Goal: Communication & Community: Answer question/provide support

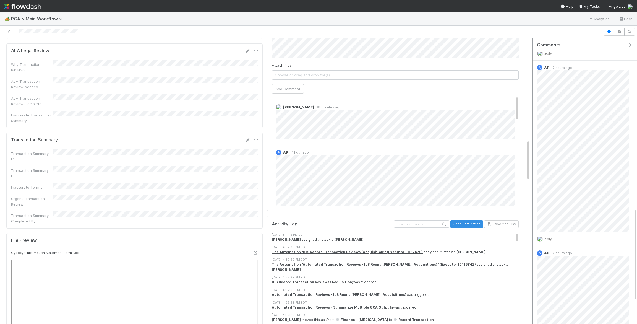
scroll to position [605, 0]
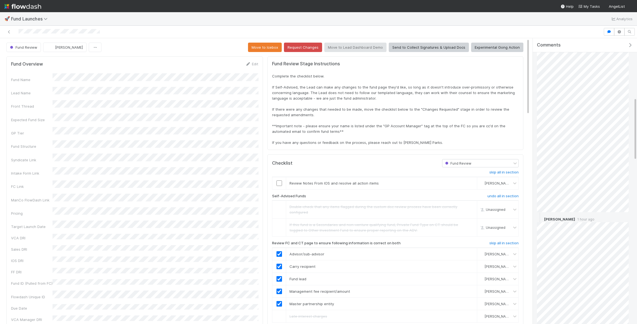
scroll to position [364, 0]
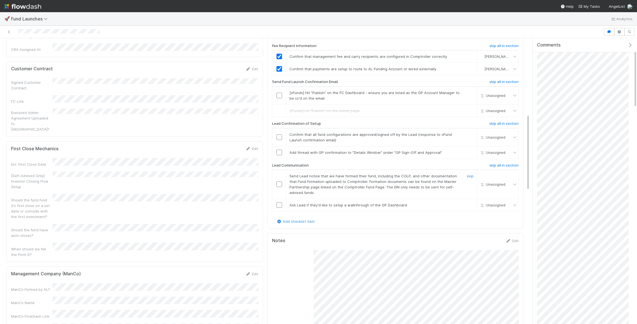
scroll to position [282, 0]
drag, startPoint x: 375, startPoint y: 173, endPoint x: 359, endPoint y: 178, distance: 16.5
click at [359, 178] on span "Send Lead notice that we have formed their fund, including the COLP, and other …" at bounding box center [372, 184] width 167 height 21
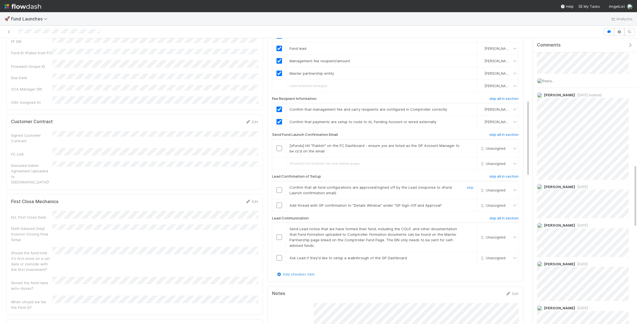
scroll to position [234, 0]
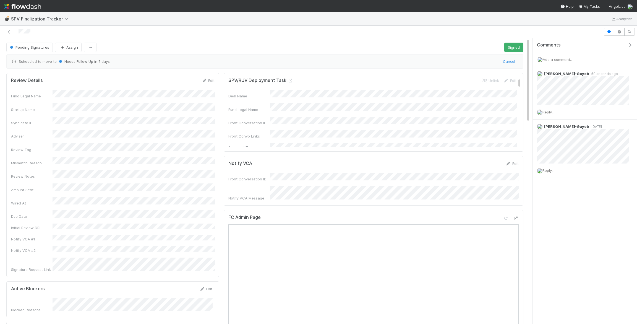
click at [563, 61] on div "Add a comment..." at bounding box center [585, 59] width 104 height 14
click at [561, 56] on div "Add a comment..." at bounding box center [585, 59] width 104 height 14
click at [561, 57] on span "Add a comment..." at bounding box center [558, 59] width 30 height 4
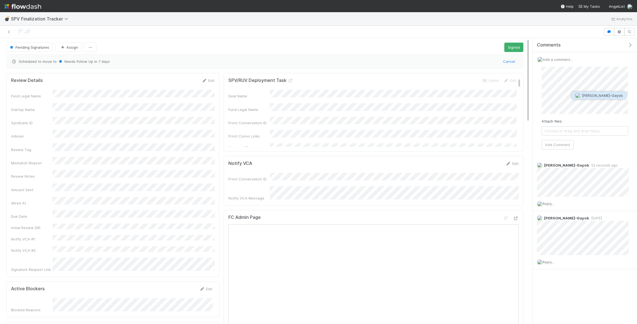
click at [581, 94] on span "Loraine Pati-Gayob" at bounding box center [599, 95] width 48 height 4
click at [551, 102] on span "Apologies" at bounding box center [556, 100] width 22 height 6
click at [552, 138] on div "Attach files: Choose or drag and drop file(s) Add Comment" at bounding box center [584, 108] width 87 height 83
click at [551, 146] on button "Add Comment" at bounding box center [557, 144] width 32 height 9
